Goal: Task Accomplishment & Management: Manage account settings

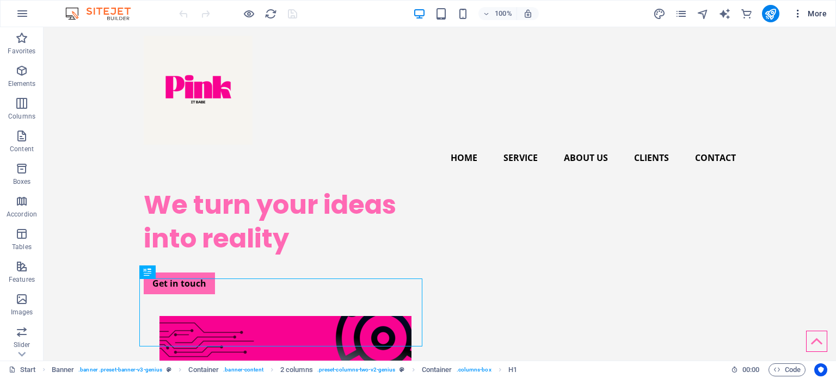
click at [807, 16] on span "More" at bounding box center [810, 13] width 34 height 11
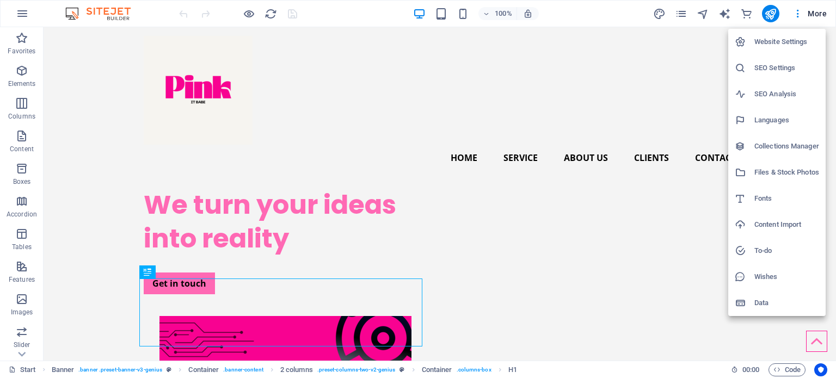
click at [26, 10] on div at bounding box center [418, 189] width 836 height 378
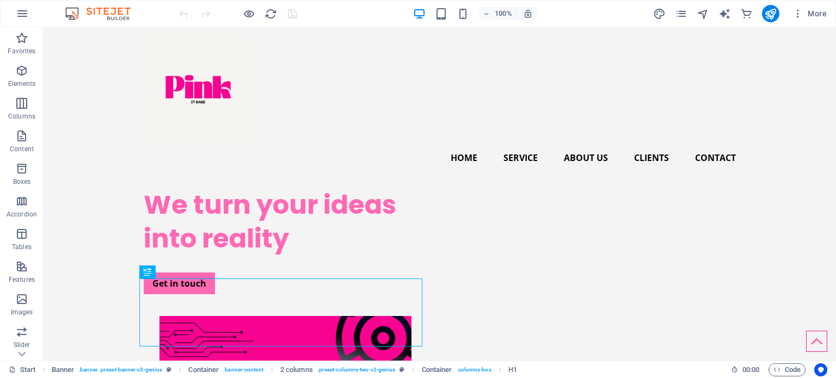
click at [21, 15] on icon "button" at bounding box center [22, 13] width 13 height 13
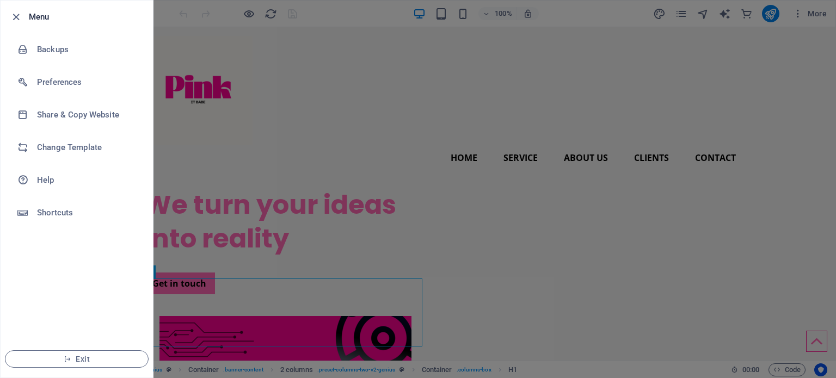
click at [806, 33] on div at bounding box center [418, 189] width 836 height 378
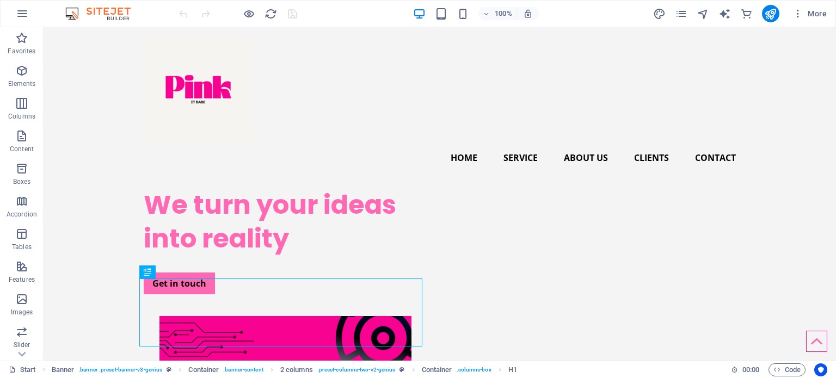
click at [808, 25] on div "100% More" at bounding box center [418, 14] width 835 height 26
click at [815, 17] on span "More" at bounding box center [810, 13] width 34 height 11
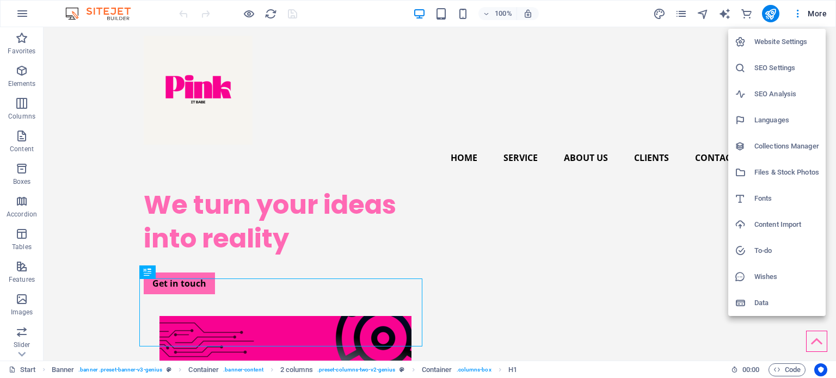
click at [790, 36] on h6 "Website Settings" at bounding box center [787, 41] width 65 height 13
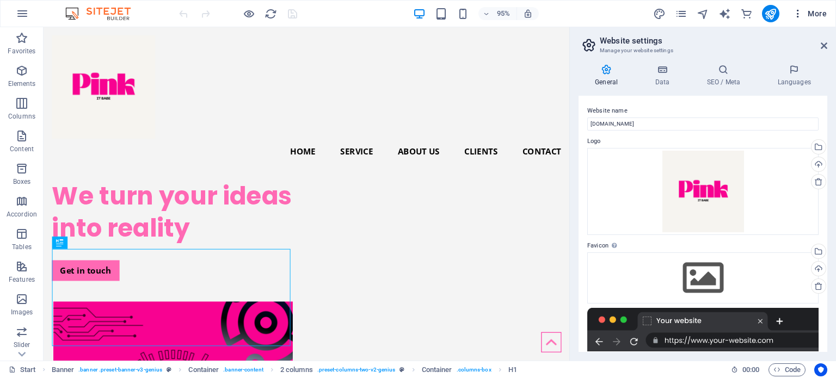
click at [805, 19] on span "More" at bounding box center [810, 13] width 34 height 11
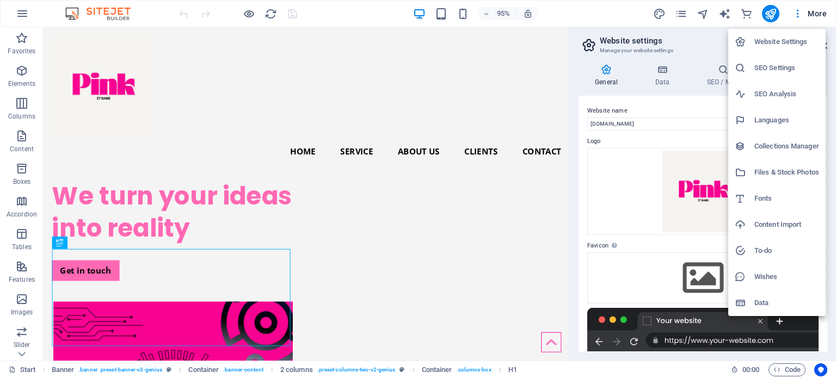
click at [785, 303] on h6 "Data" at bounding box center [787, 303] width 65 height 13
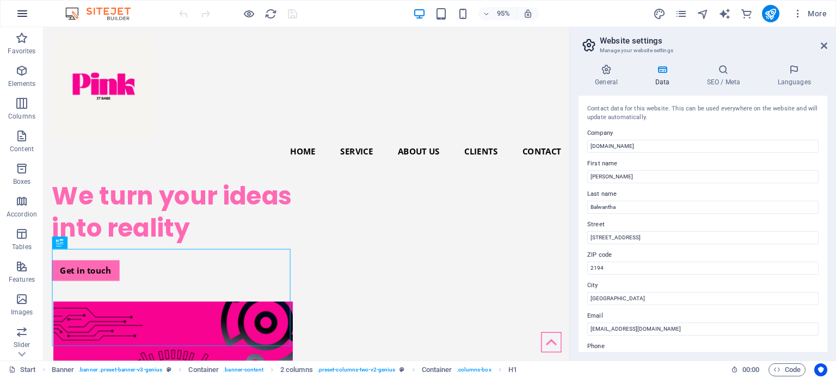
click at [24, 18] on icon "button" at bounding box center [22, 13] width 13 height 13
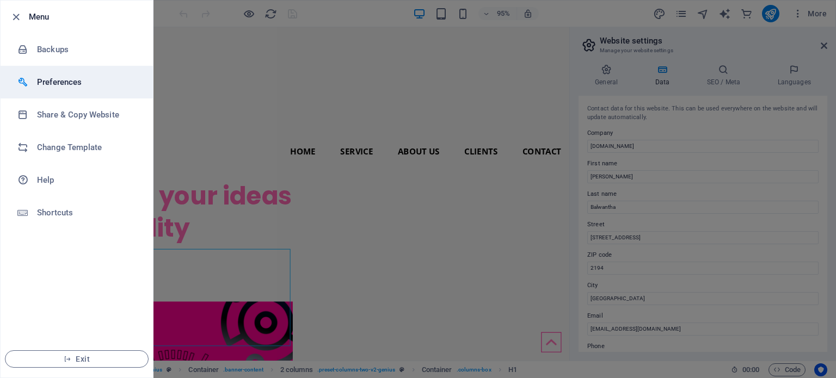
click at [61, 87] on h6 "Preferences" at bounding box center [87, 82] width 101 height 13
